Goal: Task Accomplishment & Management: Manage account settings

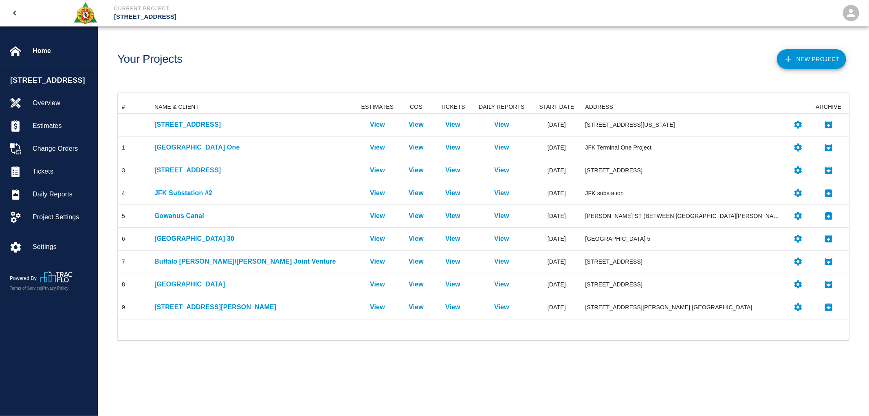
scroll to position [212, 724]
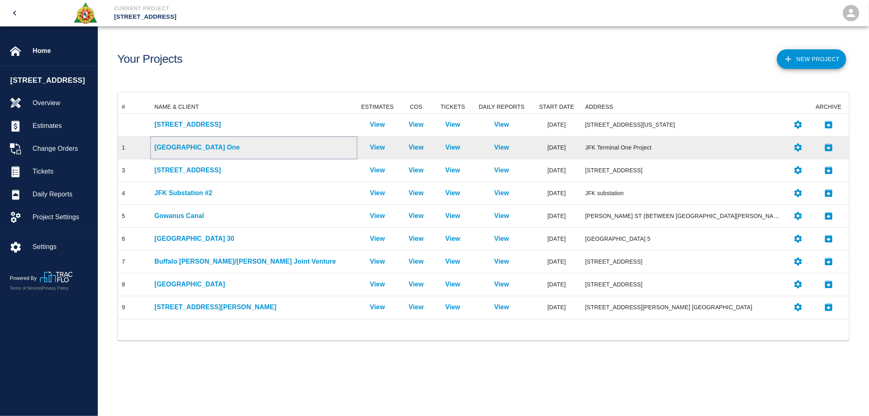
click at [185, 147] on p "[GEOGRAPHIC_DATA] One" at bounding box center [253, 148] width 199 height 10
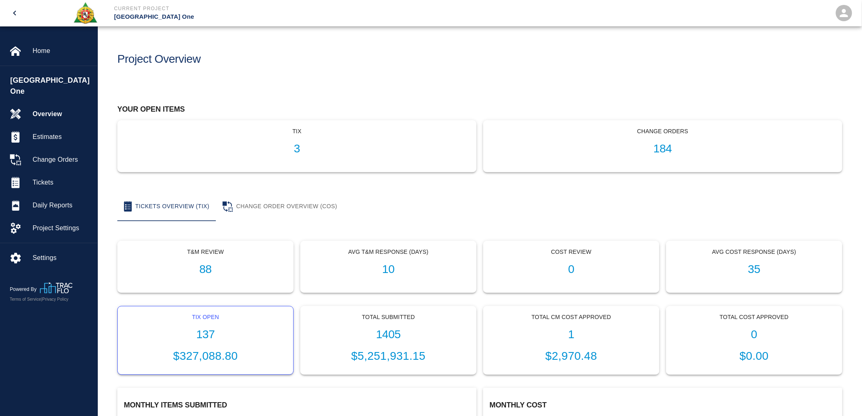
click at [205, 334] on h1 "137" at bounding box center [205, 334] width 163 height 13
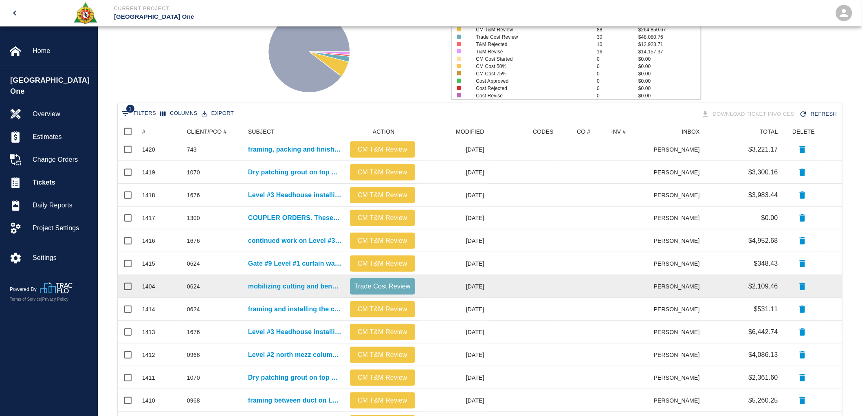
scroll to position [90, 0]
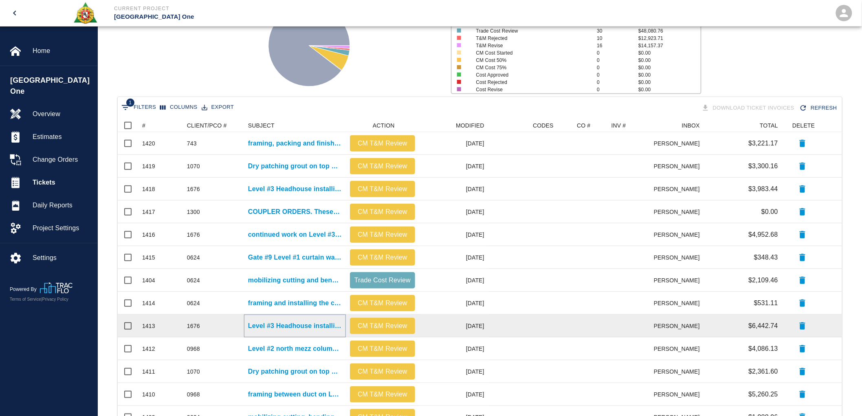
click at [315, 324] on p "Level #3 Headhouse installing Styrofoam underneath [PERSON_NAME] duct." at bounding box center [295, 326] width 94 height 10
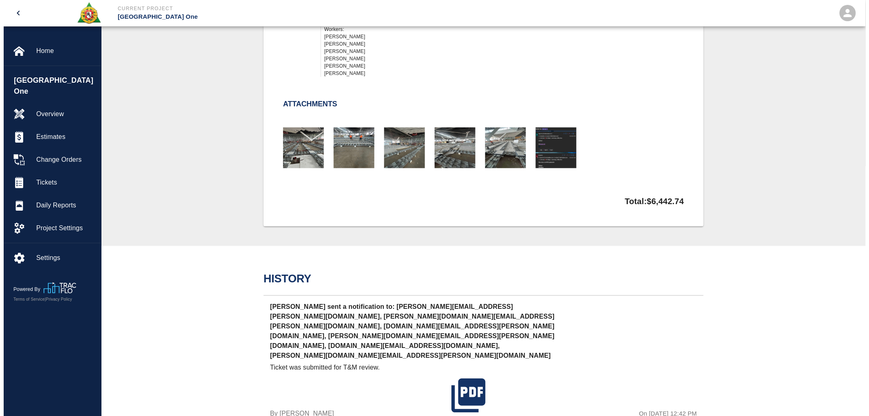
scroll to position [362, 0]
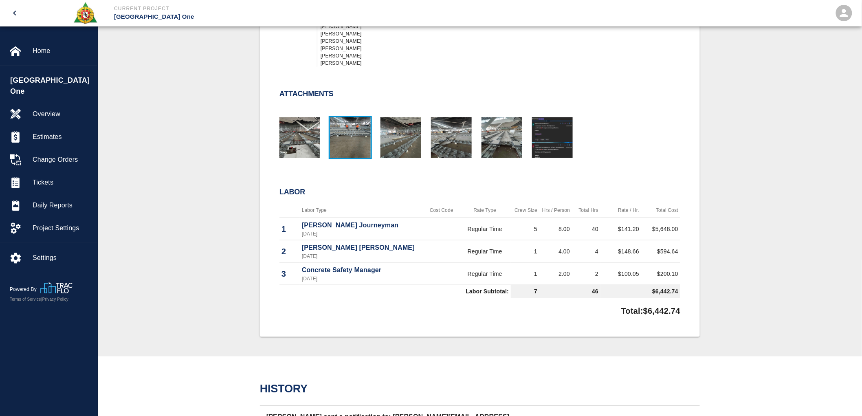
click at [344, 137] on img "button" at bounding box center [350, 137] width 41 height 41
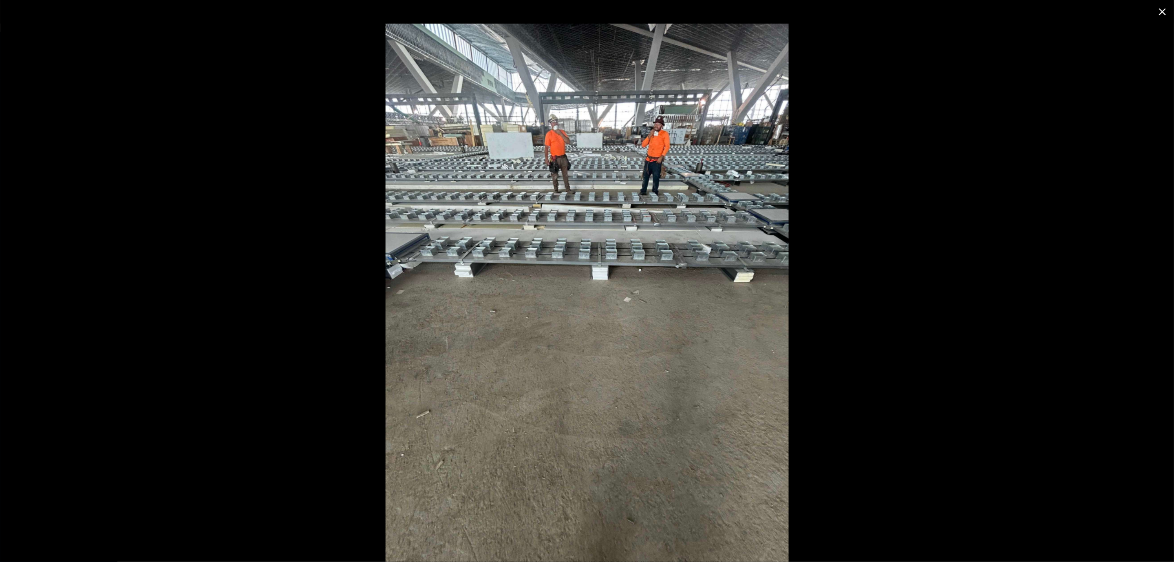
scroll to position [362, 0]
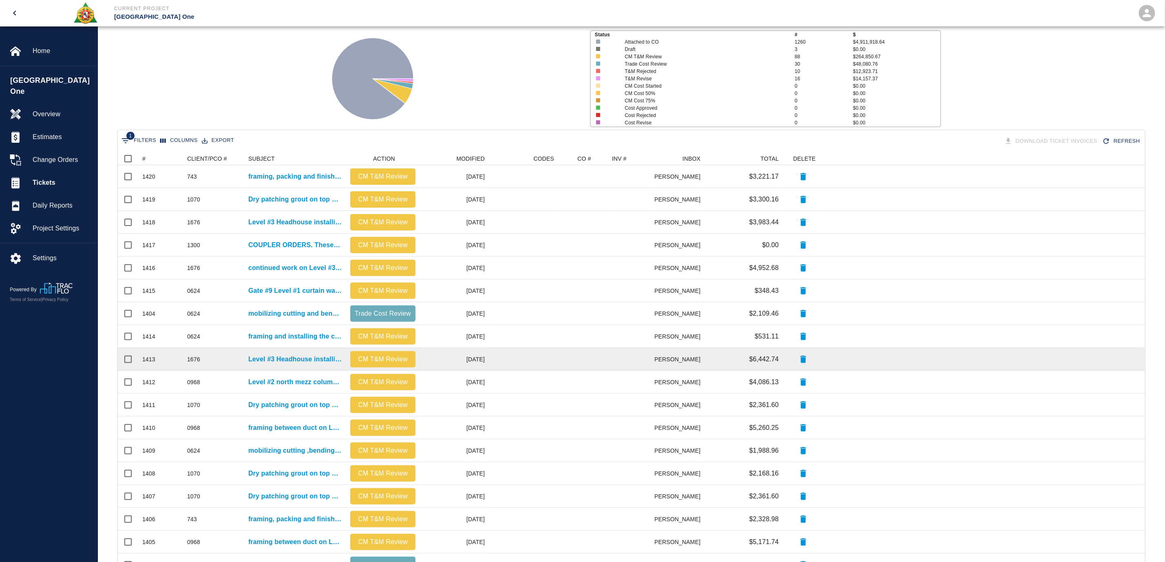
scroll to position [159, 0]
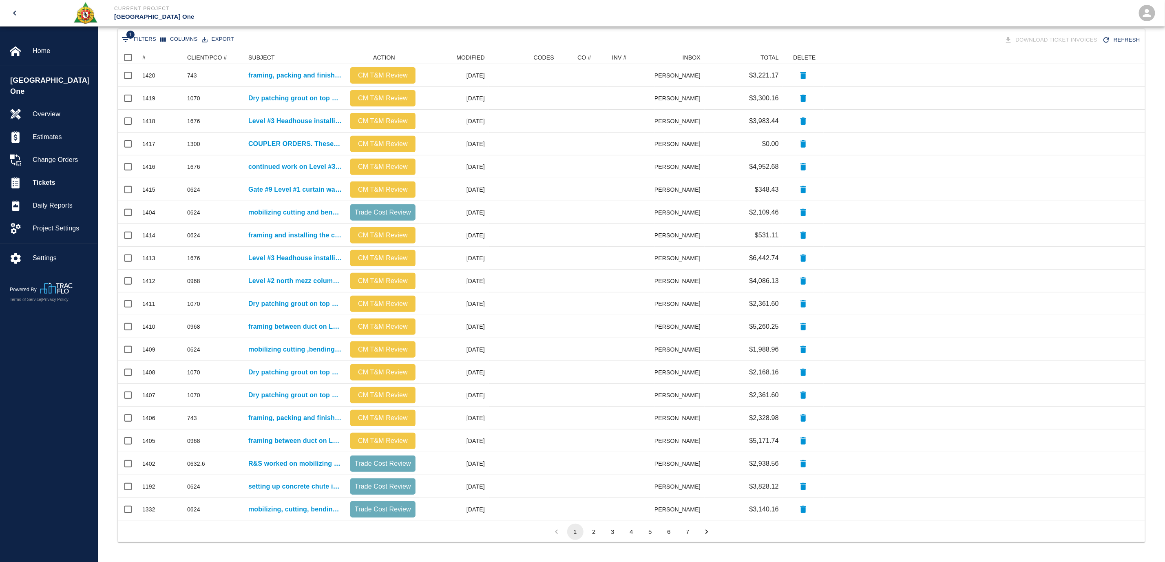
click at [593, 416] on button "2" at bounding box center [594, 531] width 16 height 16
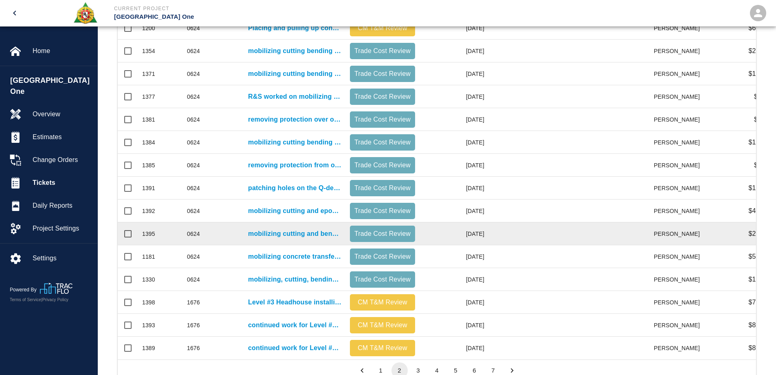
scroll to position [352, 0]
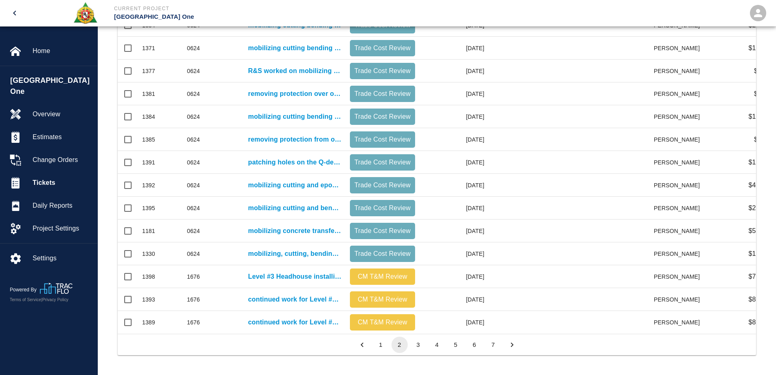
click at [420, 348] on button "3" at bounding box center [418, 344] width 16 height 16
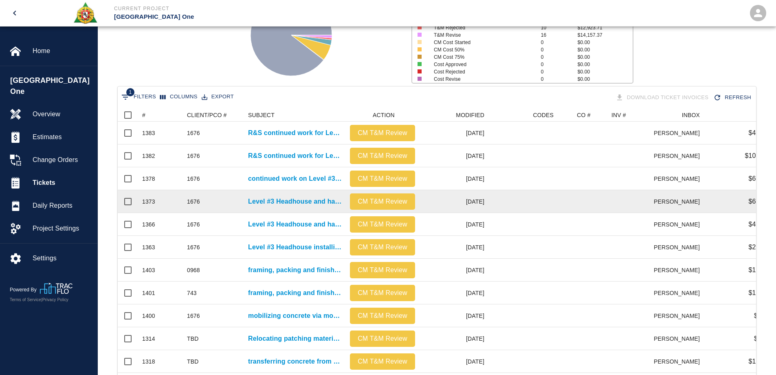
scroll to position [122, 0]
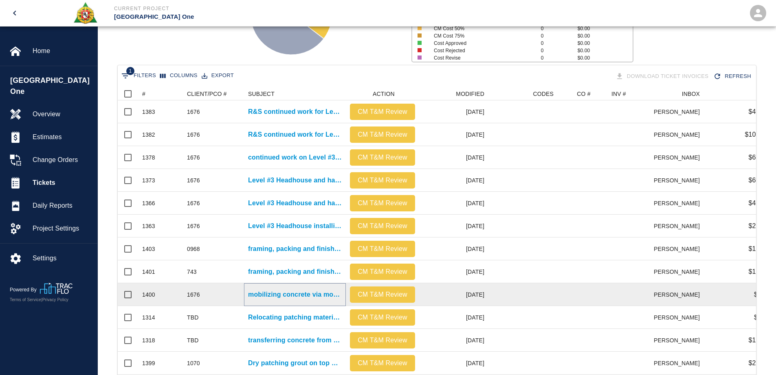
click at [326, 294] on p "mobilizing concrete via motor buggy and placing concrete inside infill for Gate…" at bounding box center [295, 294] width 94 height 10
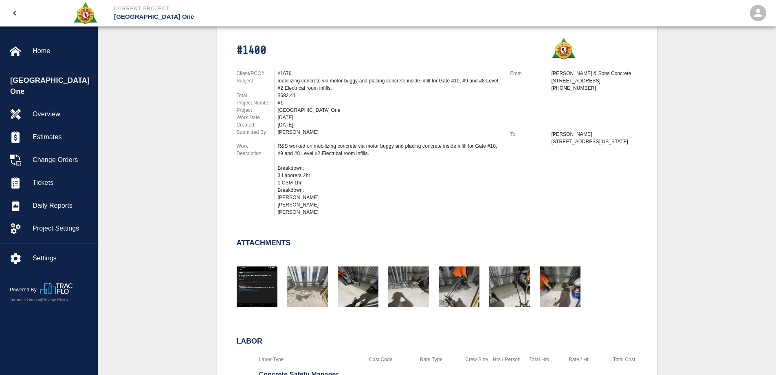
scroll to position [326, 0]
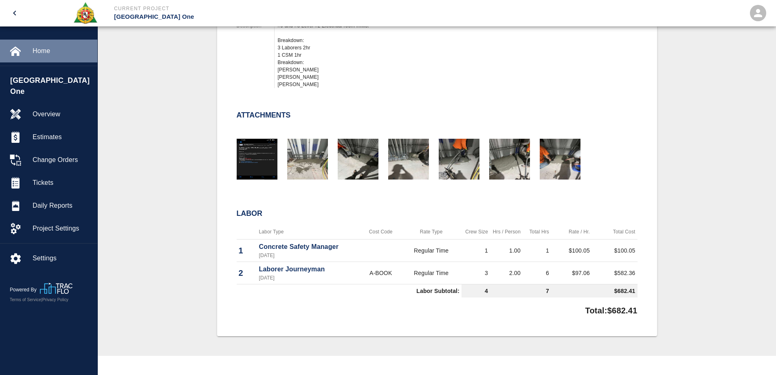
click at [48, 51] on span "Home" at bounding box center [62, 51] width 58 height 10
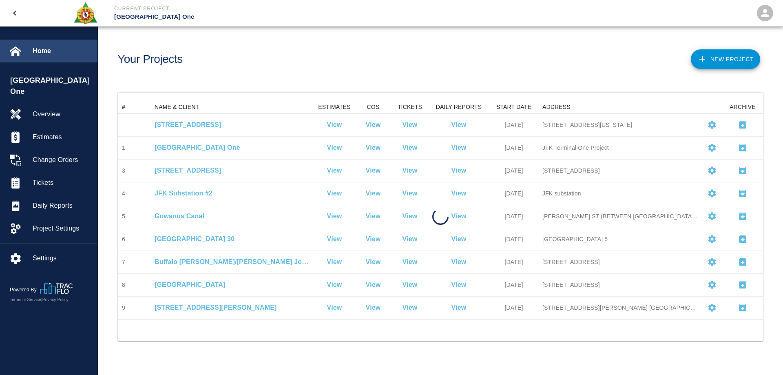
scroll to position [212, 639]
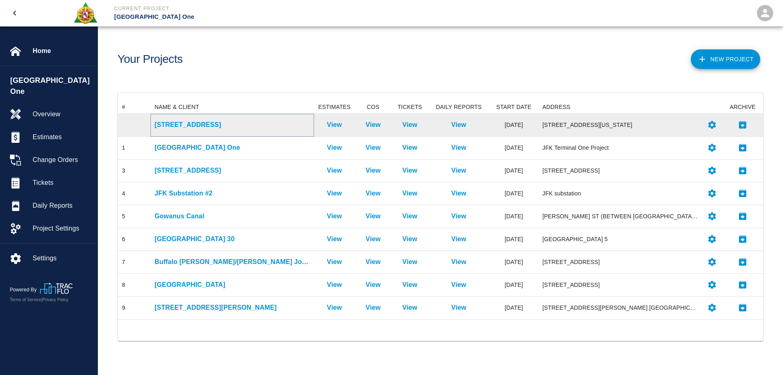
click at [182, 122] on p "[STREET_ADDRESS]" at bounding box center [231, 125] width 155 height 10
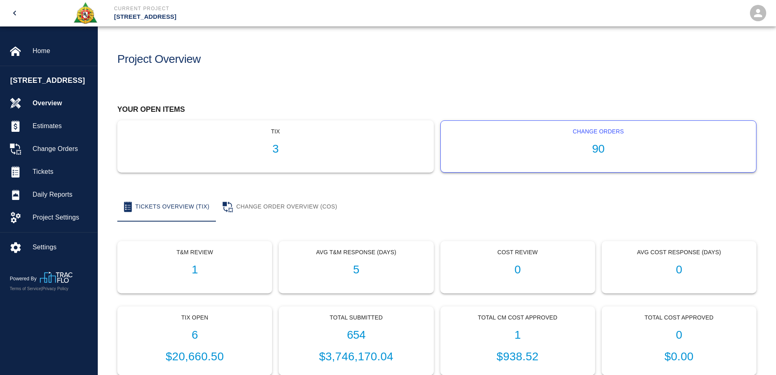
click at [595, 142] on h1 "90" at bounding box center [599, 148] width 303 height 13
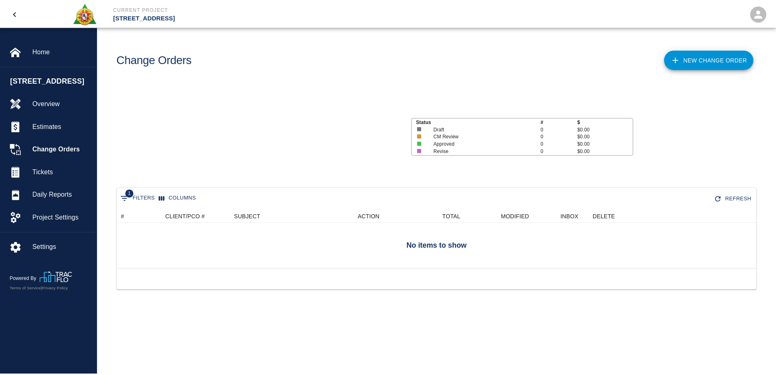
scroll to position [463, 633]
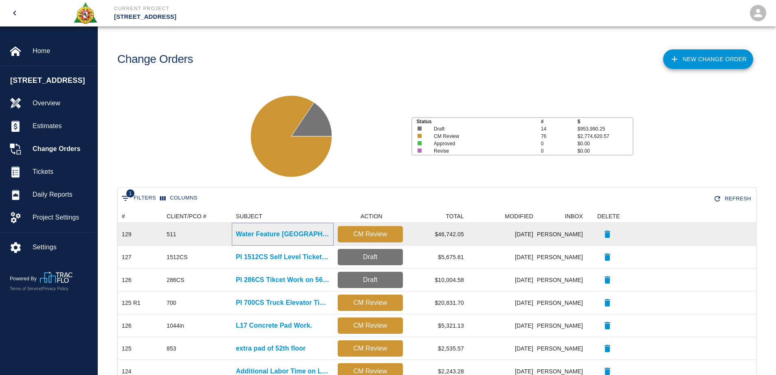
click at [297, 232] on p "Water Feature [GEOGRAPHIC_DATA]." at bounding box center [283, 234] width 94 height 10
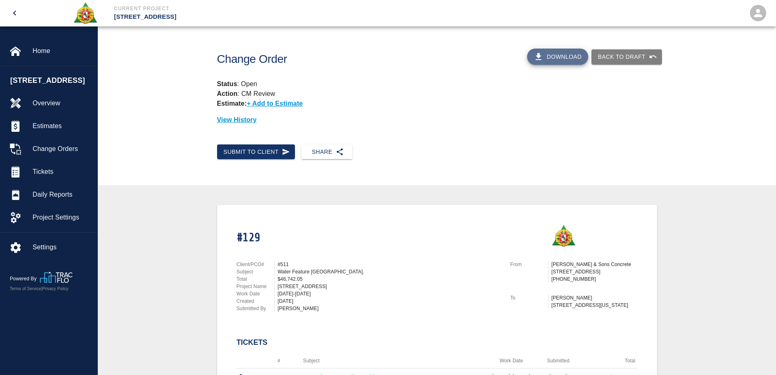
click at [565, 58] on button "Download" at bounding box center [557, 57] width 61 height 16
